Goal: Information Seeking & Learning: Find specific fact

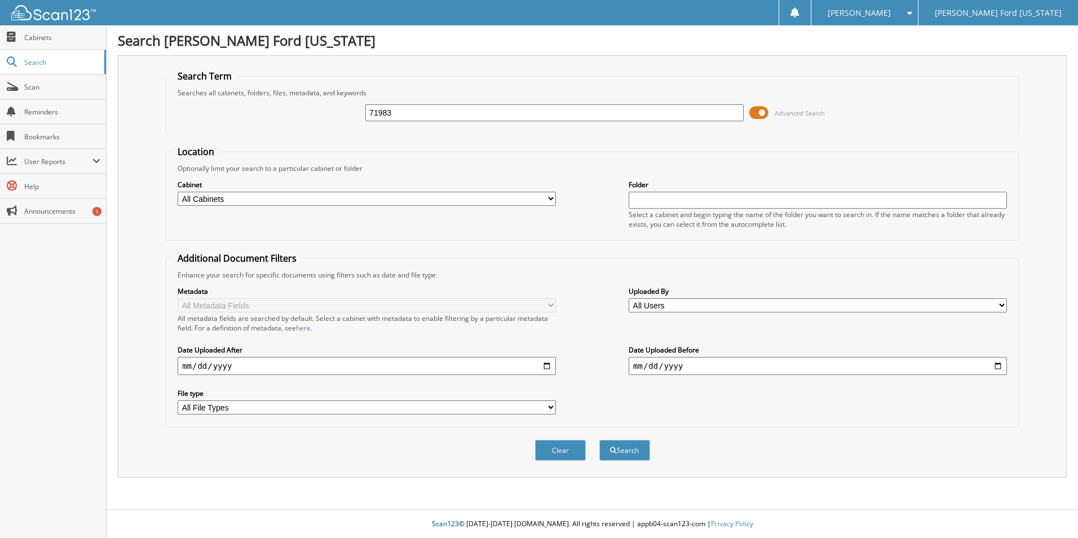
type input "71983"
click at [599, 440] on button "Search" at bounding box center [624, 450] width 51 height 21
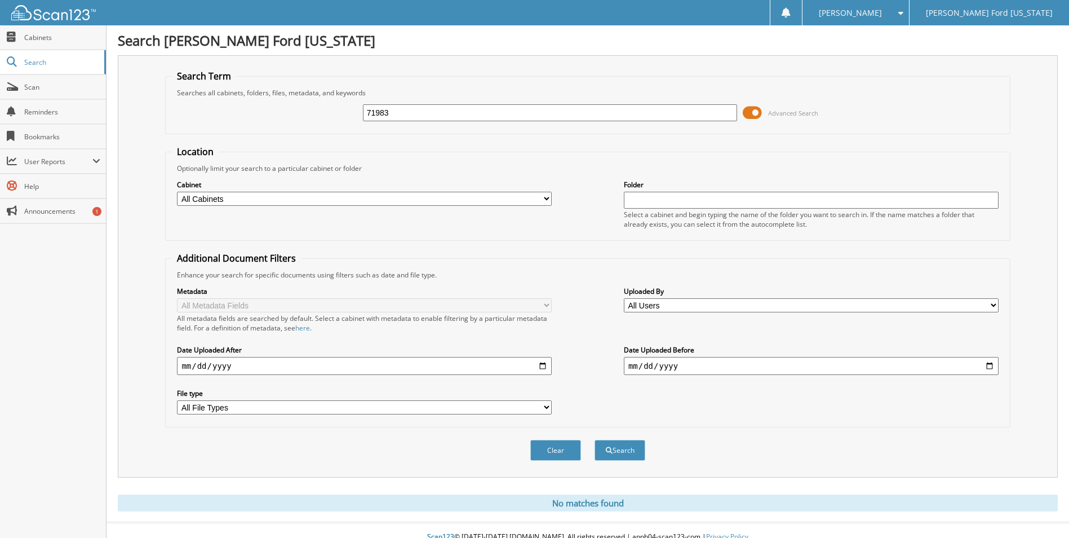
click at [595, 440] on button "Search" at bounding box center [620, 450] width 51 height 21
